Goal: Information Seeking & Learning: Learn about a topic

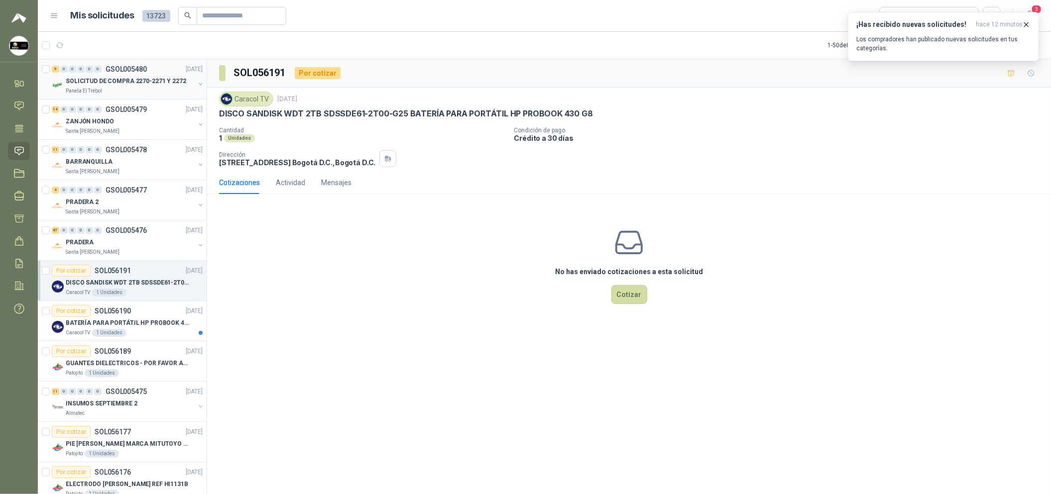
click at [147, 91] on div "Panela El Trébol" at bounding box center [130, 91] width 129 height 8
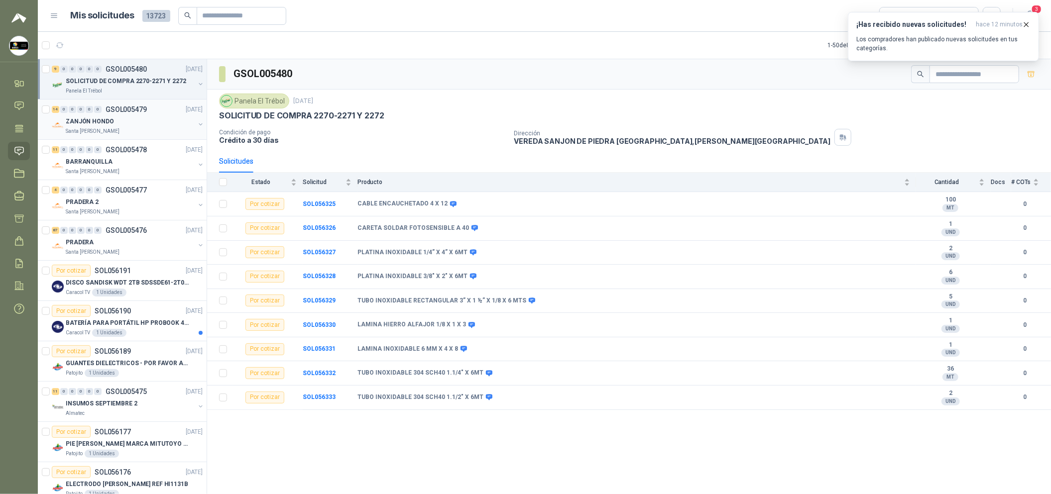
click at [100, 103] on div "14 0 0 0 0 0 GSOL005479 [DATE] ZANJÓN HONDO Santa [PERSON_NAME]" at bounding box center [122, 120] width 169 height 40
click at [134, 125] on div "ZANJÓN HONDO" at bounding box center [130, 121] width 129 height 12
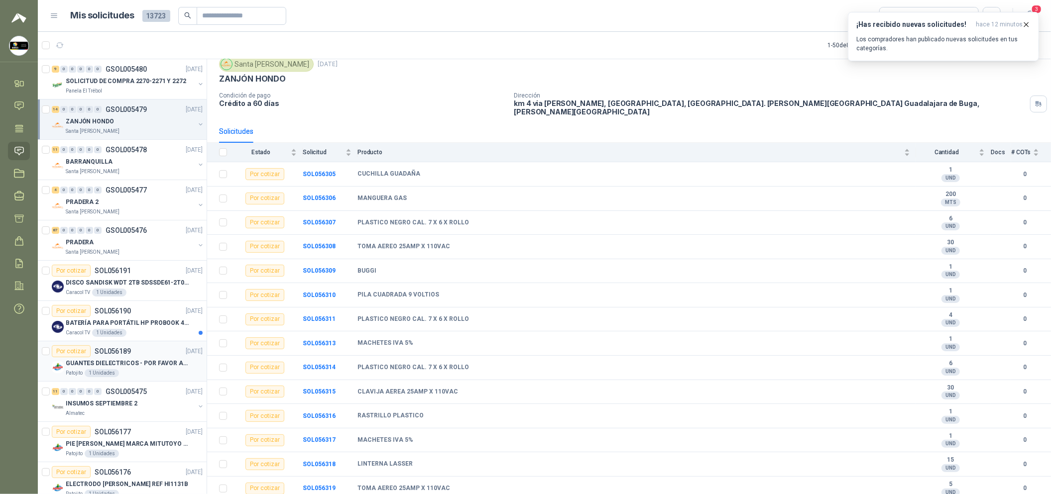
scroll to position [74, 0]
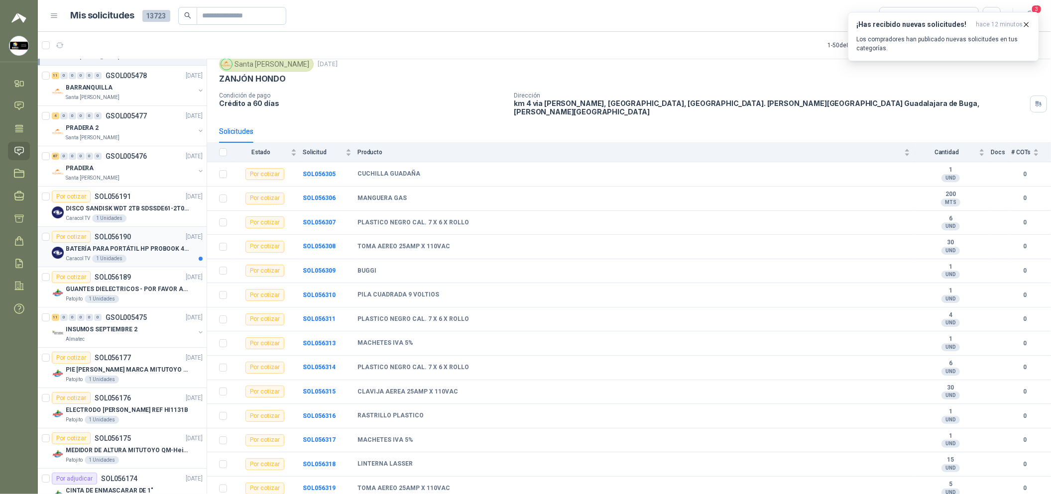
click at [120, 250] on p "BATERÍA PARA PORTÁTIL HP PROBOOK 430 G8" at bounding box center [128, 248] width 124 height 9
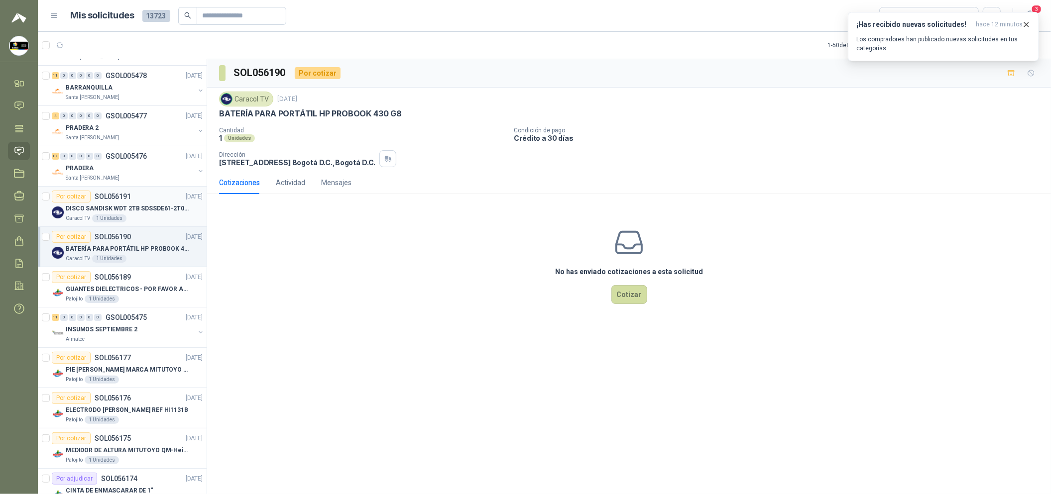
click at [154, 211] on p "DISCO SANDISK WDT 2TB SDSSDE61-2T00-G25 BATERÍA PARA PORTÁTIL HP PROBOOK 430 G8" at bounding box center [128, 208] width 124 height 9
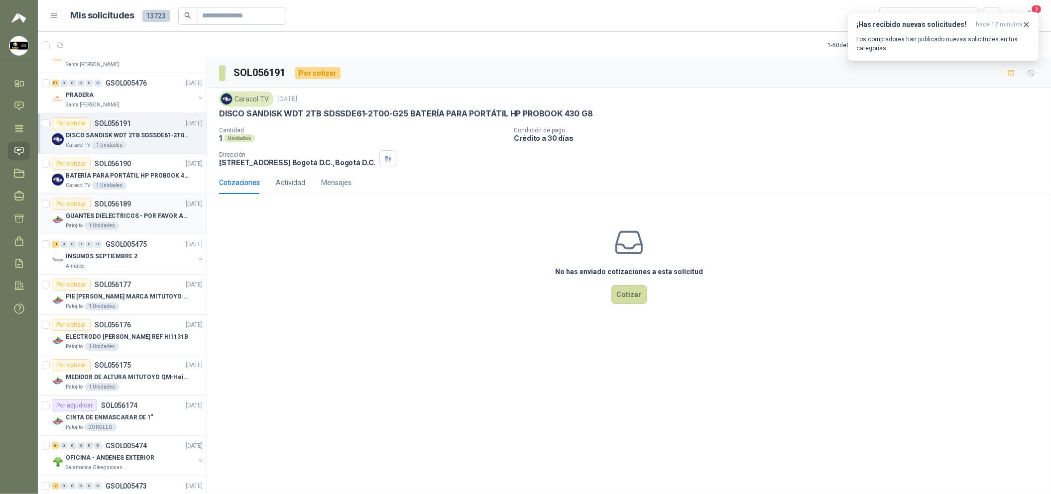
scroll to position [223, 0]
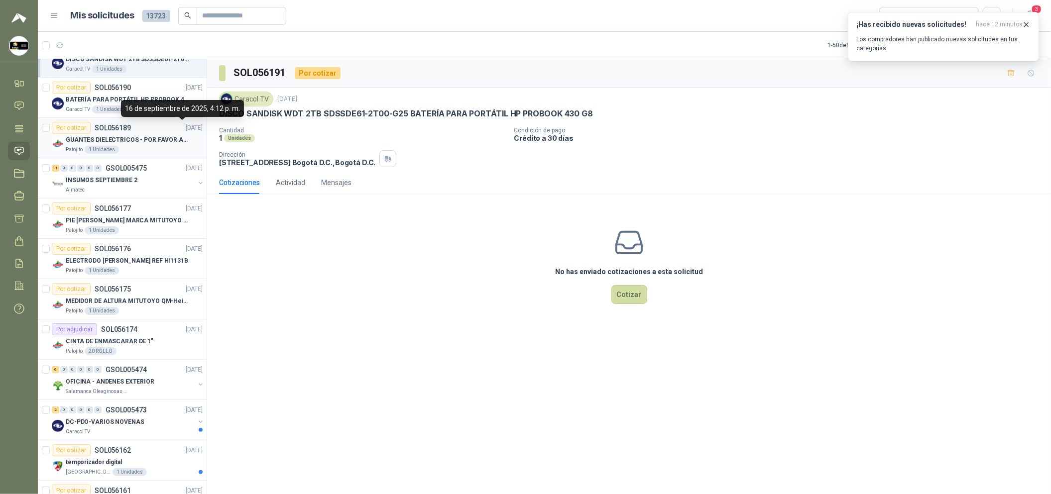
click at [186, 129] on p "[DATE]" at bounding box center [194, 127] width 17 height 9
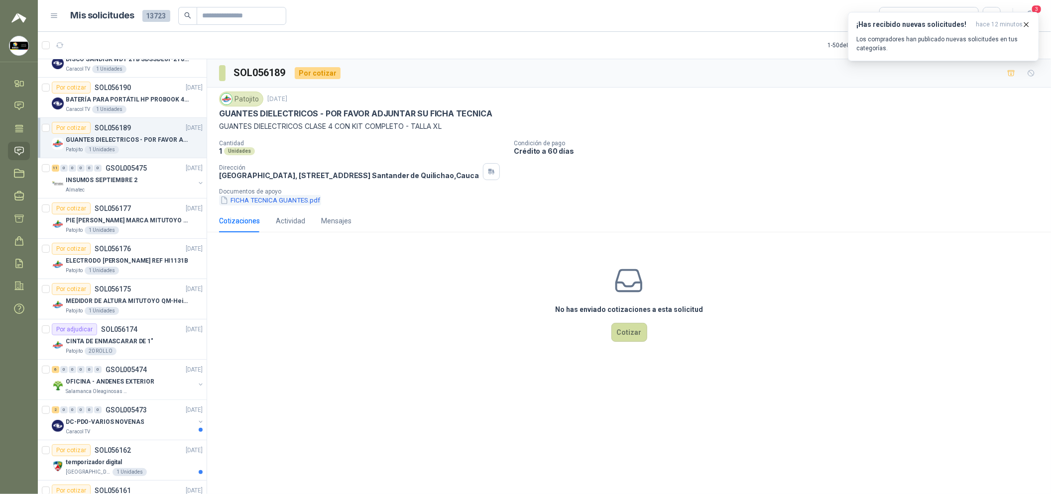
click at [280, 206] on button "FICHA TECNICA GUANTES.pdf" at bounding box center [270, 200] width 102 height 10
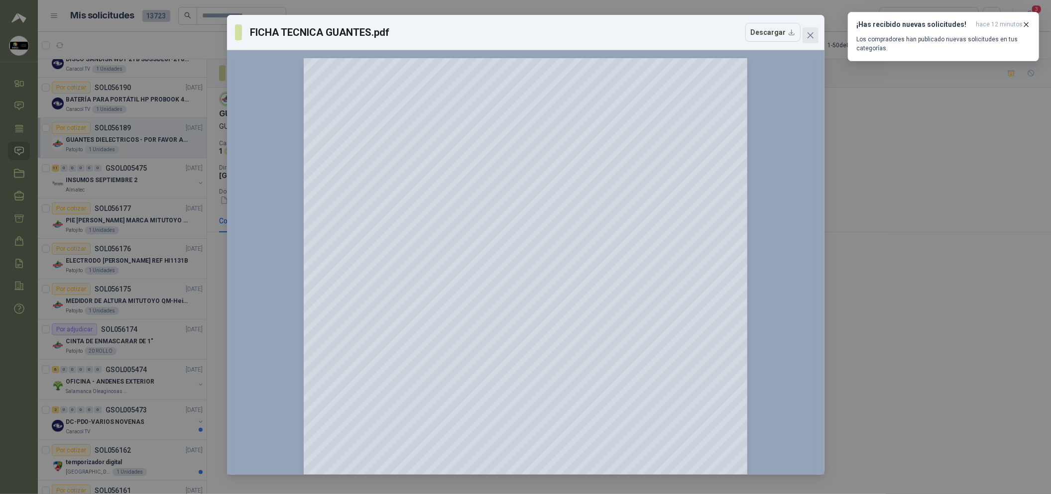
click at [808, 36] on icon "close" at bounding box center [810, 35] width 8 height 8
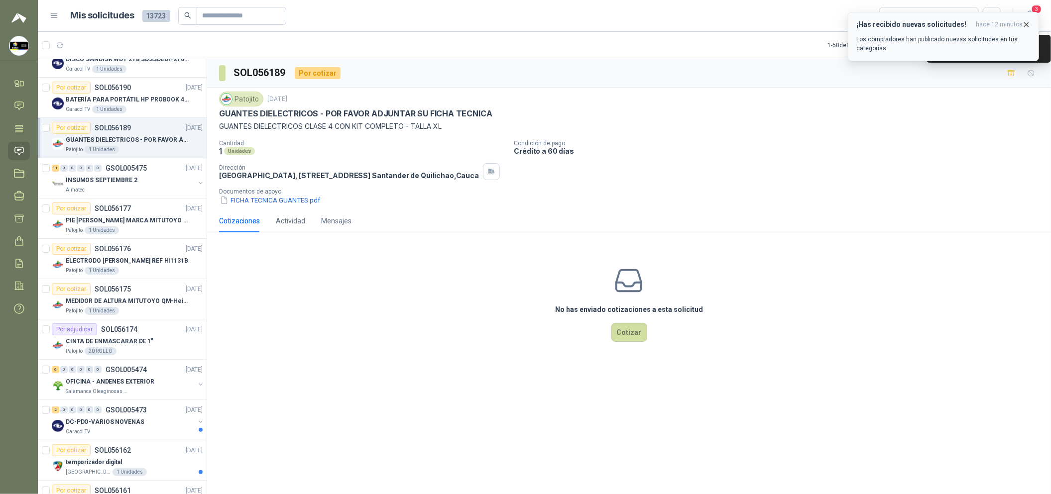
click at [1030, 24] on button "¡Has recibido nuevas solicitudes! hace 12 minutos Los compradores han publicado…" at bounding box center [942, 36] width 191 height 49
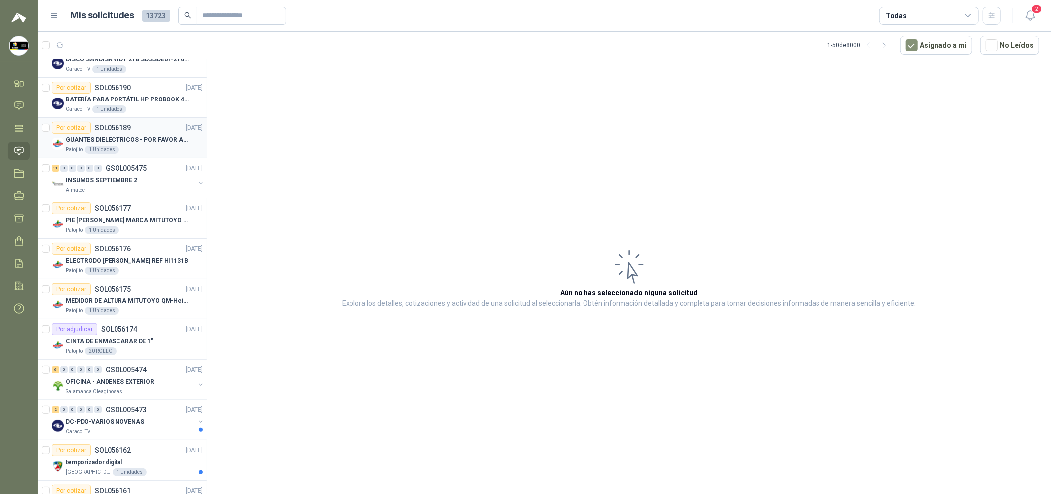
click at [143, 148] on div "Patojito 1 Unidades" at bounding box center [134, 150] width 137 height 8
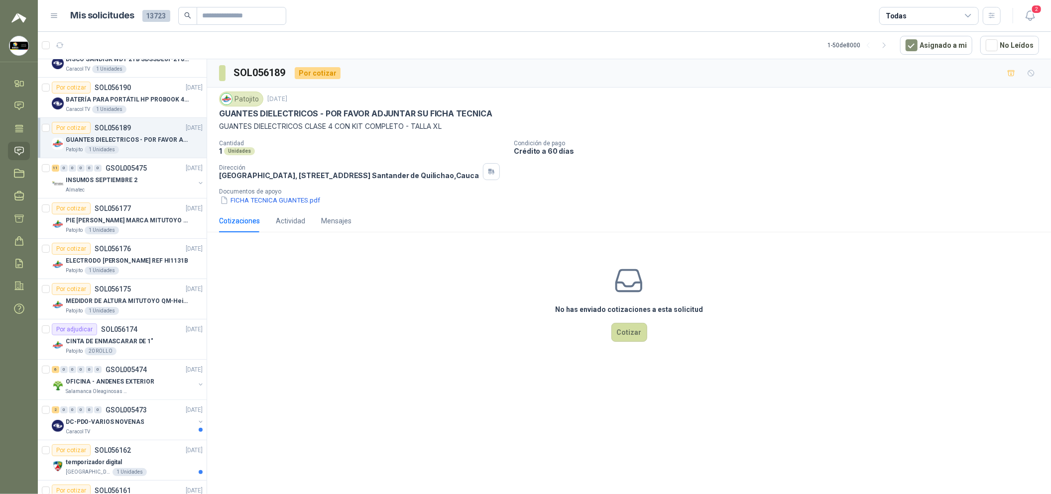
drag, startPoint x: 496, startPoint y: 109, endPoint x: 201, endPoint y: 117, distance: 295.2
click at [198, 117] on div "9 0 0 0 0 0 GSOL005480 [DATE] SOLICITUD DE COMPRA 2270-2271 Y 2272 Panela El Tr…" at bounding box center [544, 278] width 1013 height 439
click at [368, 121] on p "GUANTES DIELECTRICOS CLASE 4 CON KIT COMPLETO - TALLA XL" at bounding box center [629, 126] width 820 height 11
drag, startPoint x: 346, startPoint y: 114, endPoint x: 219, endPoint y: 111, distance: 127.4
click at [219, 111] on div "GUANTES DIELECTRICOS - POR FAVOR ADJUNTAR SU FICHA TECNICA" at bounding box center [629, 113] width 820 height 10
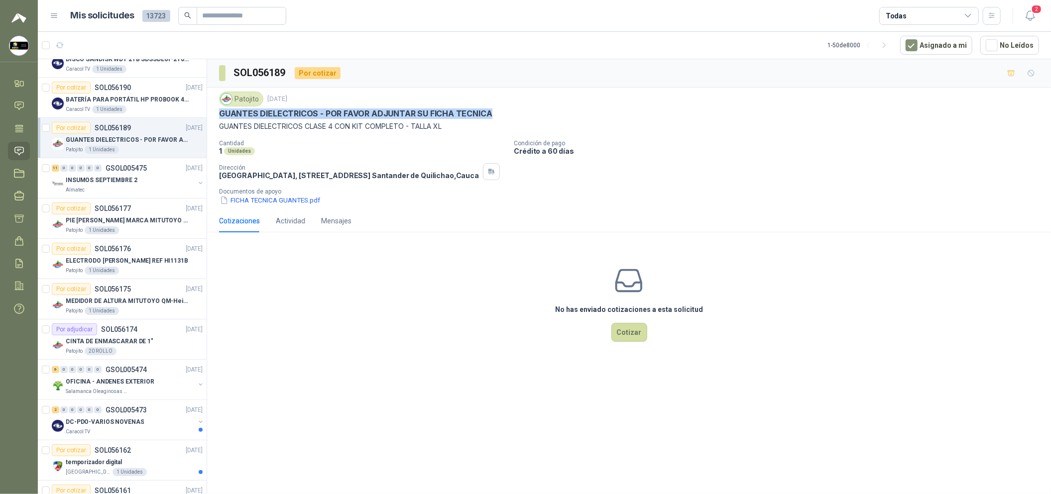
copy p "GUANTES DIELECTRICOS - POR FAVOR ADJUNTAR SU FICHA TECNICA"
click at [470, 143] on p "Cantidad" at bounding box center [362, 143] width 287 height 7
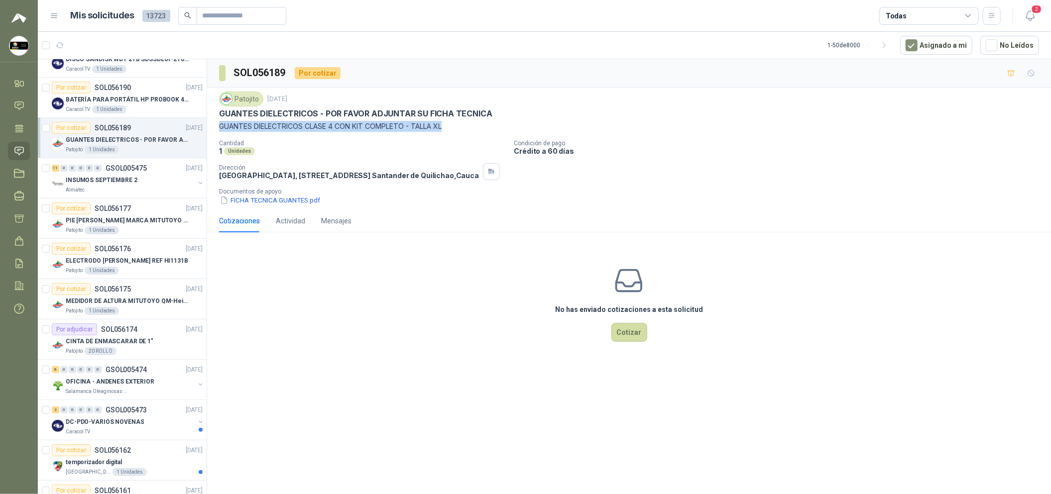
drag, startPoint x: 455, startPoint y: 127, endPoint x: 218, endPoint y: 127, distance: 236.4
click at [219, 127] on p "GUANTES DIELECTRICOS CLASE 4 CON KIT COMPLETO - TALLA XL" at bounding box center [629, 126] width 820 height 11
copy p "GUANTES DIELECTRICOS CLASE 4 CON KIT COMPLETO - TALLA XL"
